Goal: Register for event/course

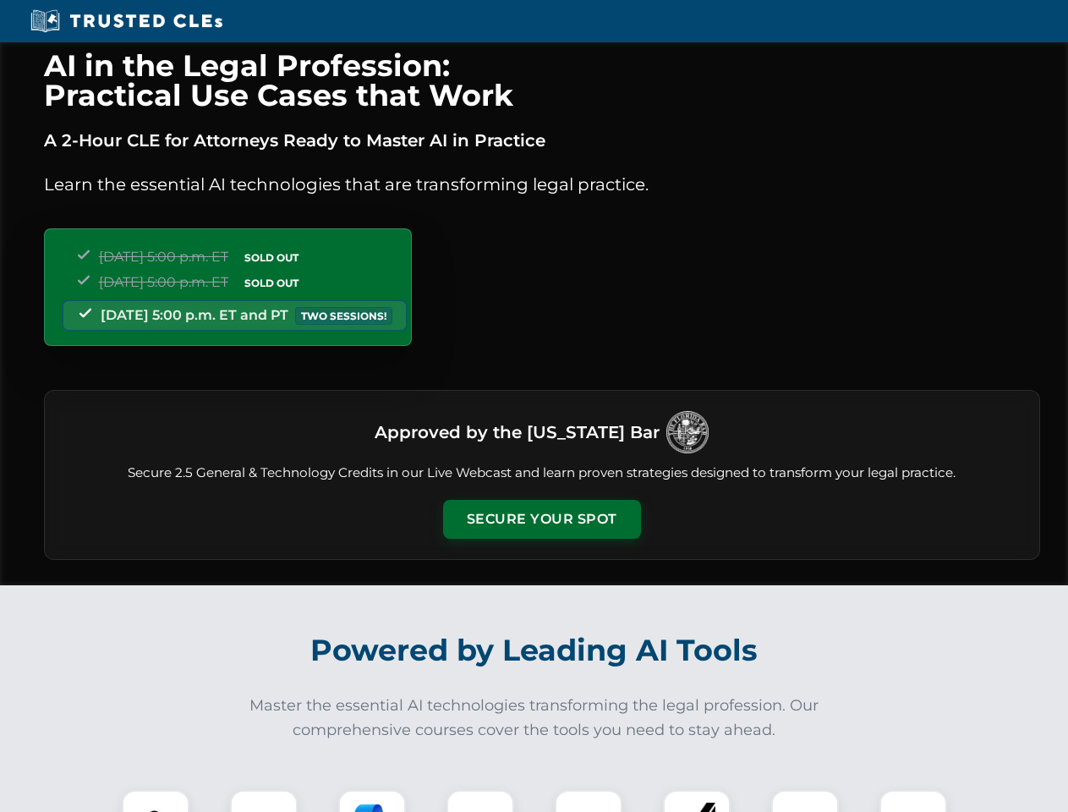
click at [541, 519] on button "Secure Your Spot" at bounding box center [542, 519] width 198 height 39
click at [156, 801] on img at bounding box center [155, 823] width 49 height 49
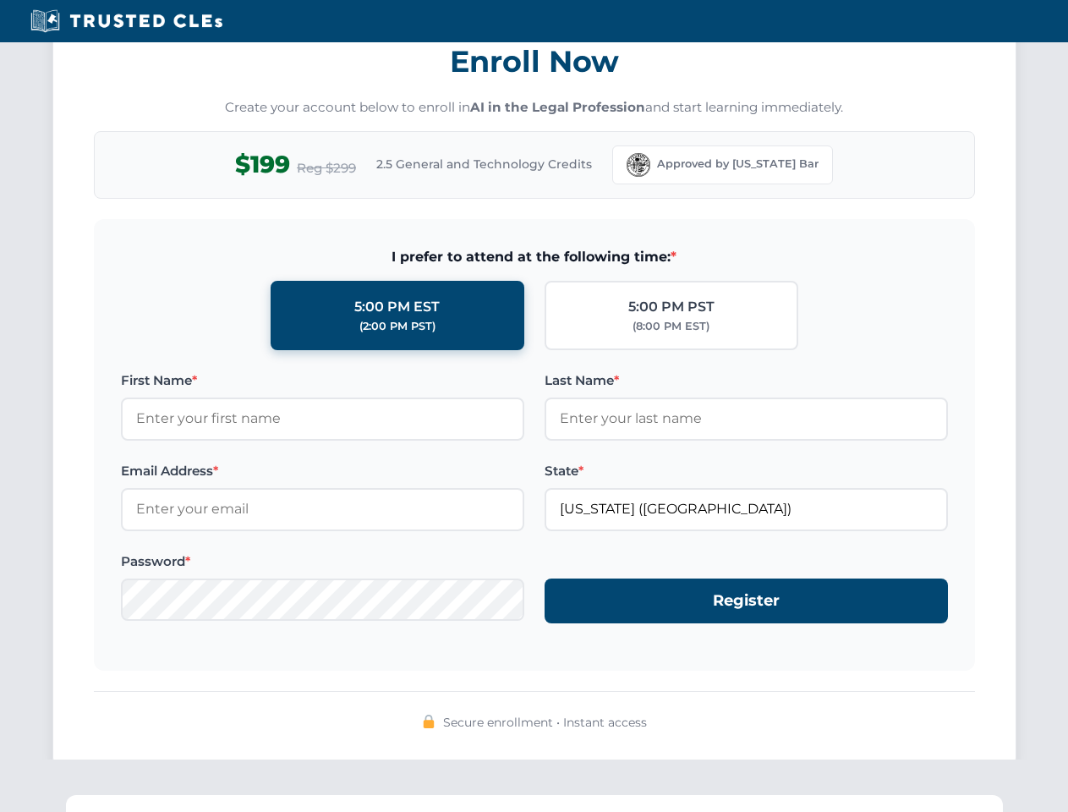
scroll to position [1659, 0]
